Goal: Task Accomplishment & Management: Manage account settings

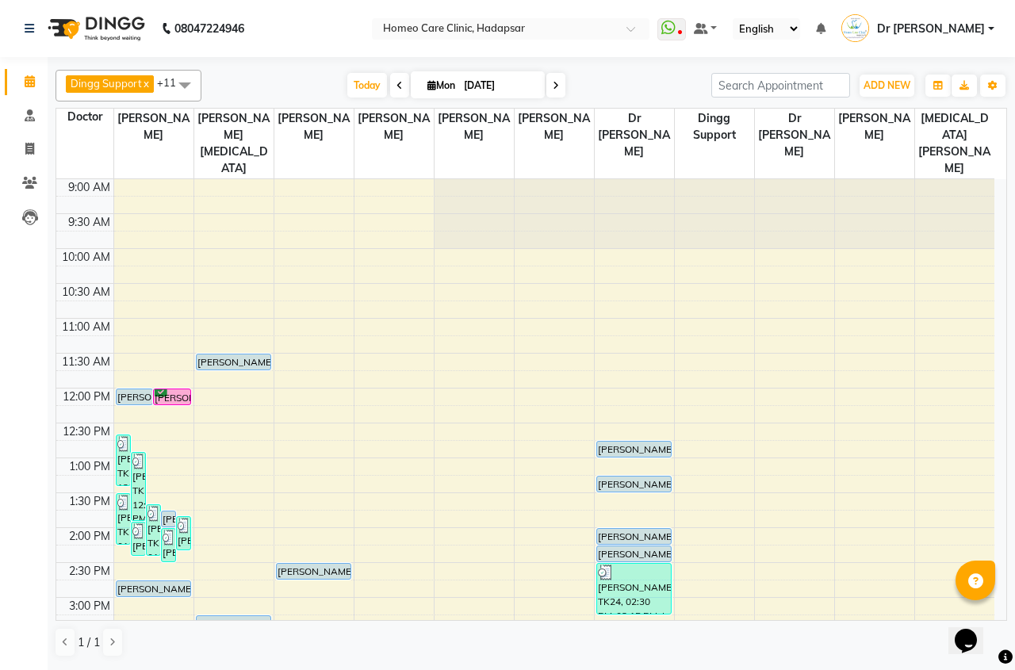
click at [936, 32] on span "Dr [PERSON_NAME]" at bounding box center [931, 29] width 108 height 17
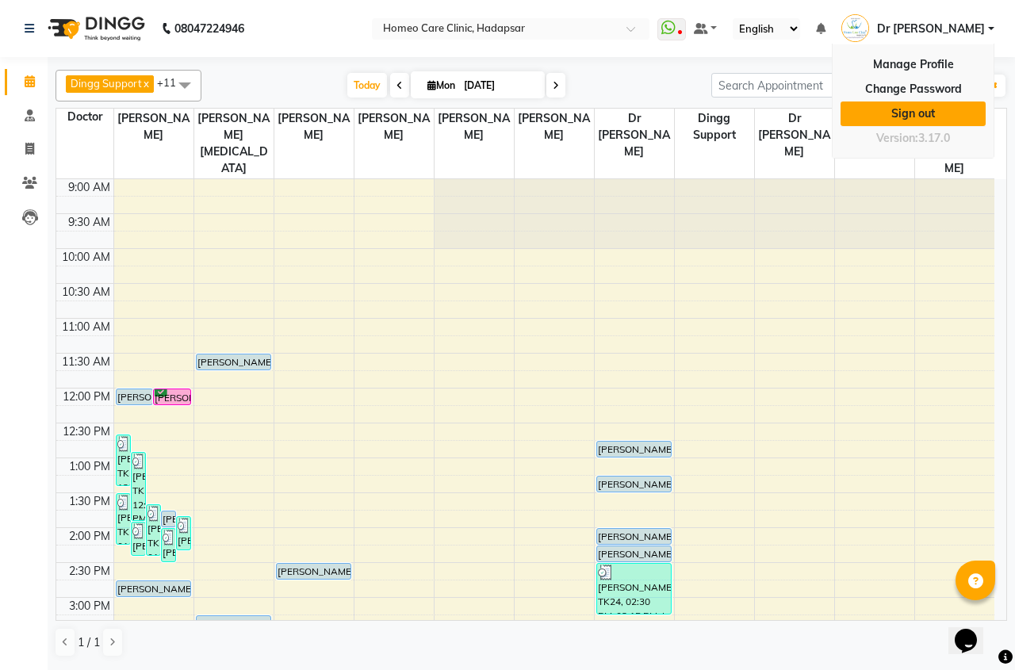
click at [936, 109] on link "Sign out" at bounding box center [912, 113] width 145 height 25
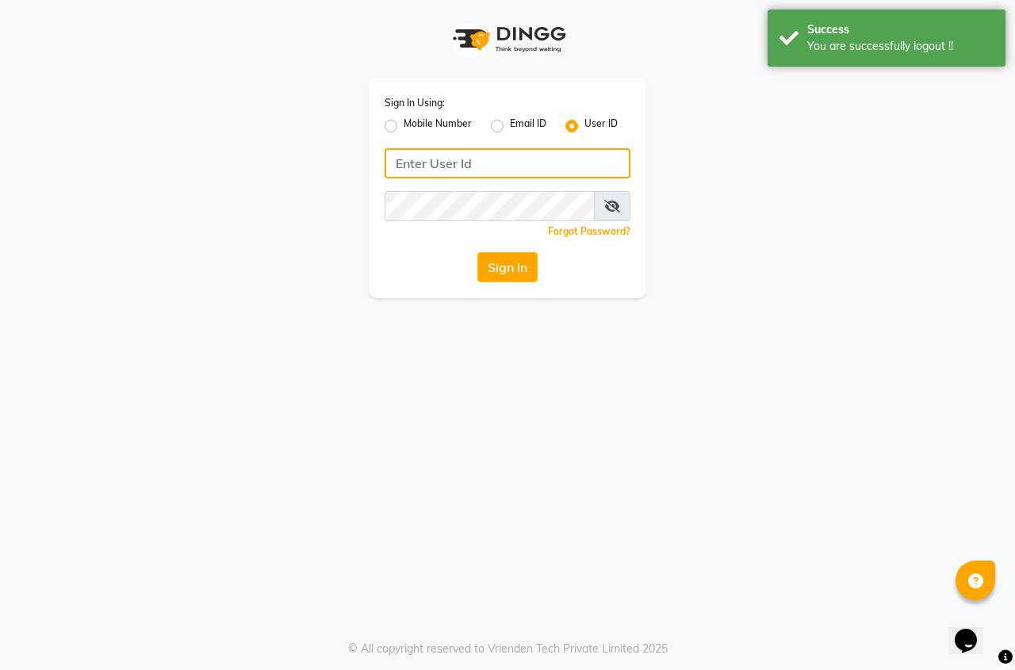
click at [587, 163] on input "Username" at bounding box center [507, 163] width 246 height 30
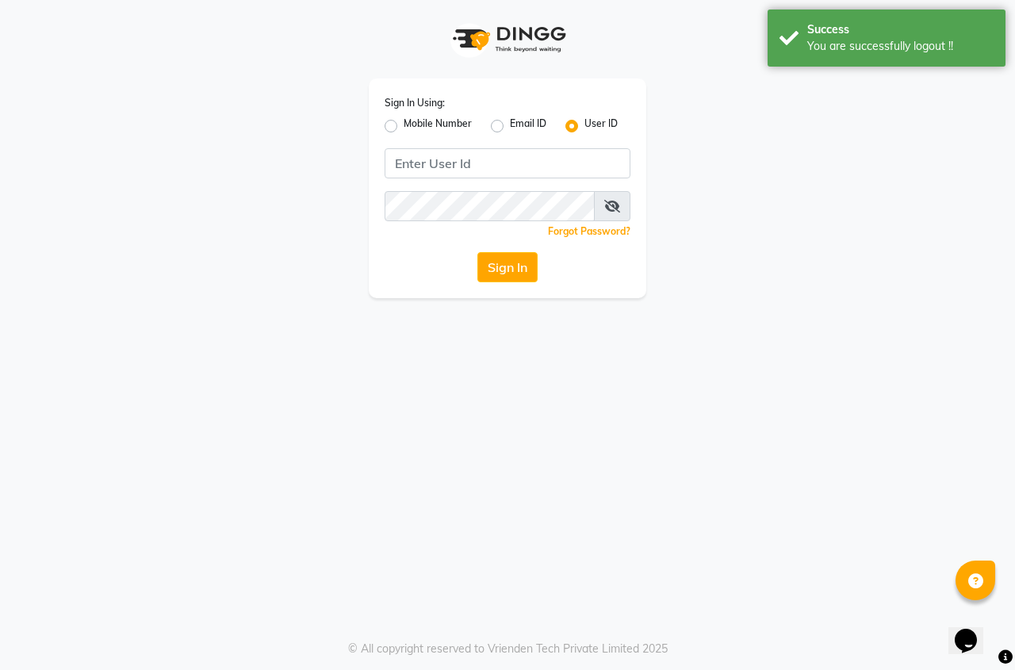
click at [403, 125] on label "Mobile Number" at bounding box center [437, 126] width 68 height 19
click at [403, 125] on input "Mobile Number" at bounding box center [408, 122] width 10 height 10
radio input "true"
radio input "false"
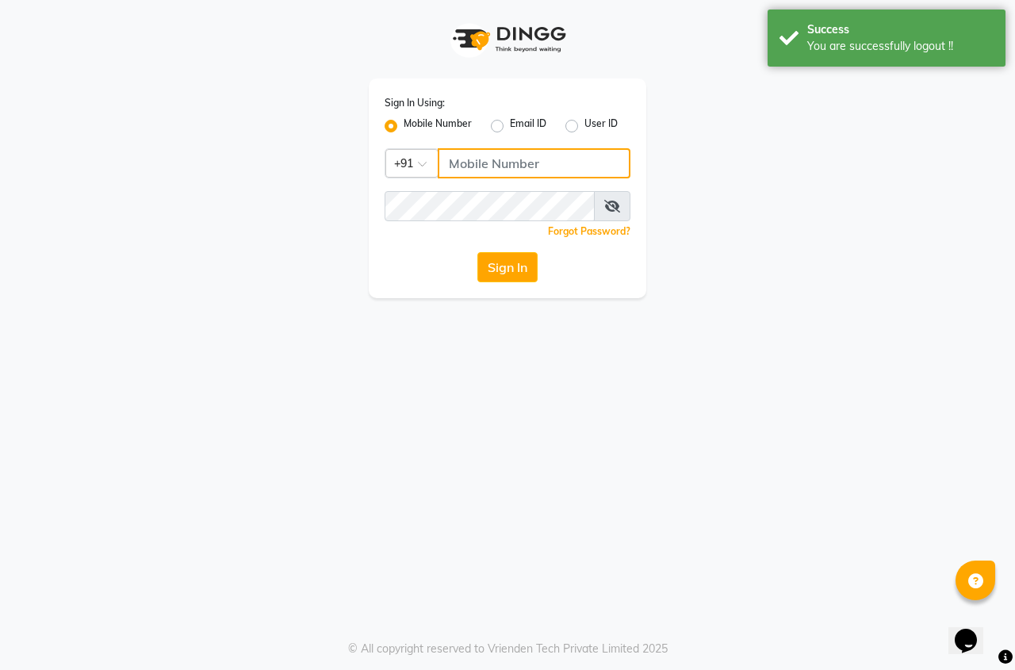
click at [472, 158] on input "Username" at bounding box center [534, 163] width 193 height 30
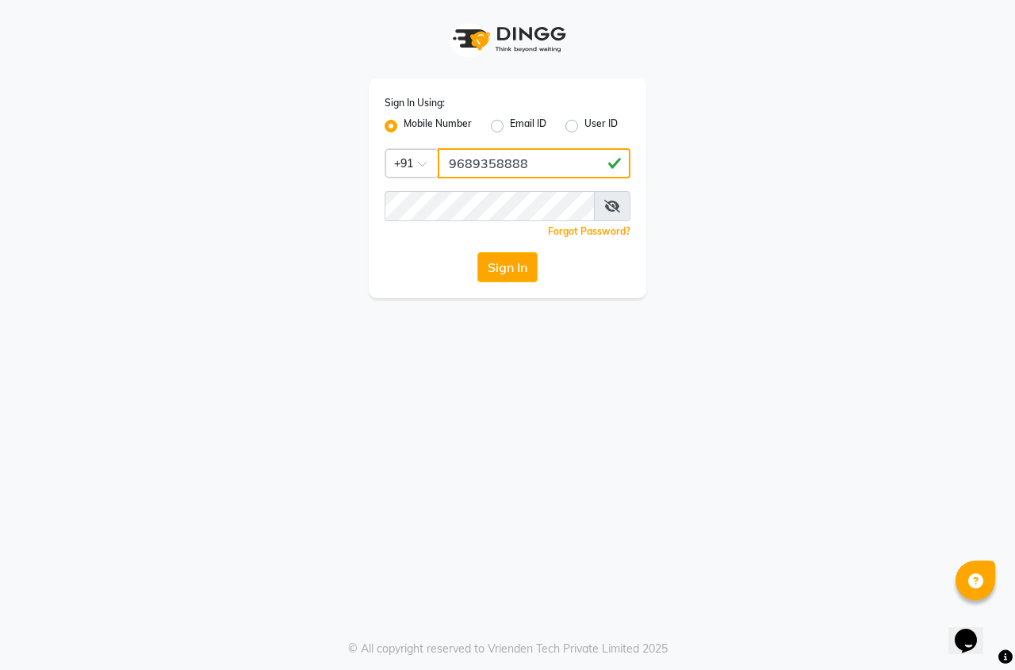
type input "9689358888"
click at [601, 212] on span at bounding box center [612, 206] width 36 height 30
click at [609, 207] on icon at bounding box center [612, 206] width 16 height 13
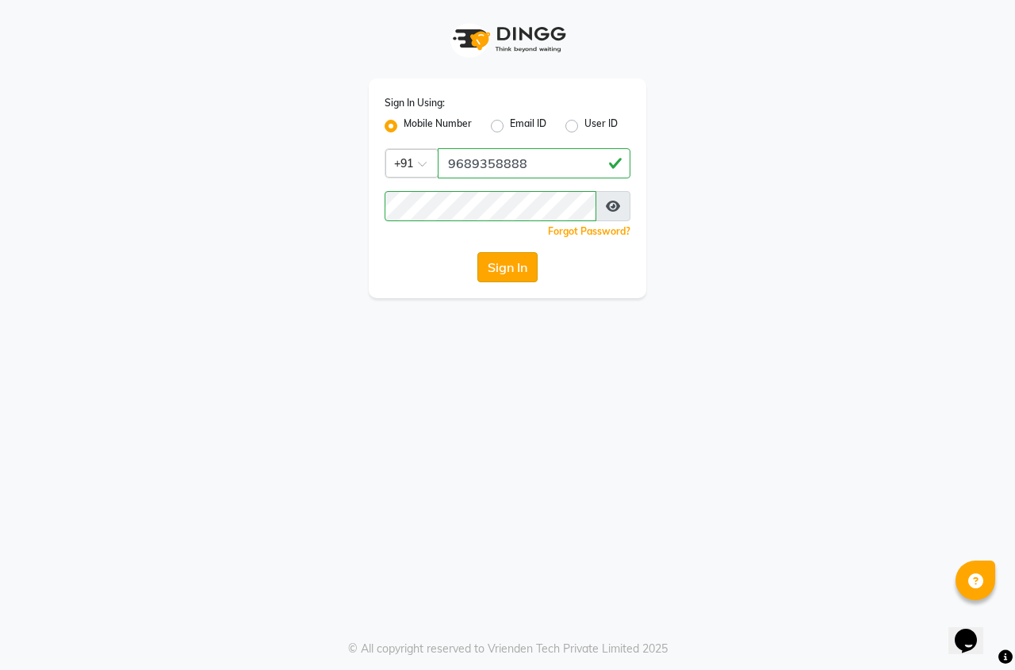
click at [507, 269] on button "Sign In" at bounding box center [507, 267] width 60 height 30
